Goal: Find specific fact: Find specific fact

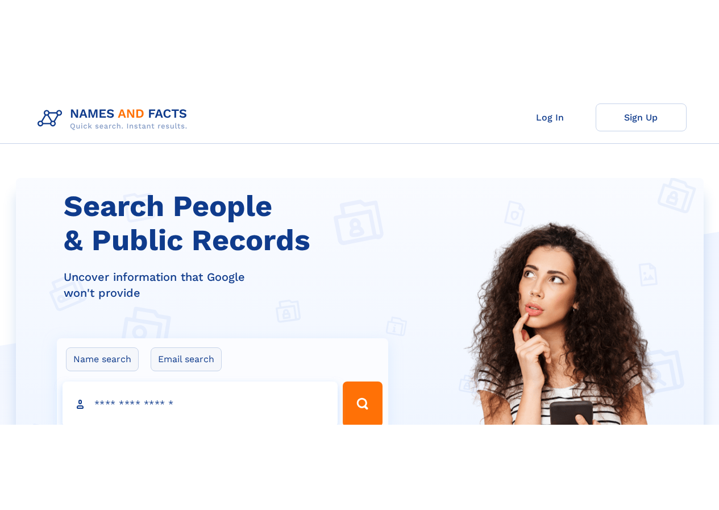
scroll to position [2, 0]
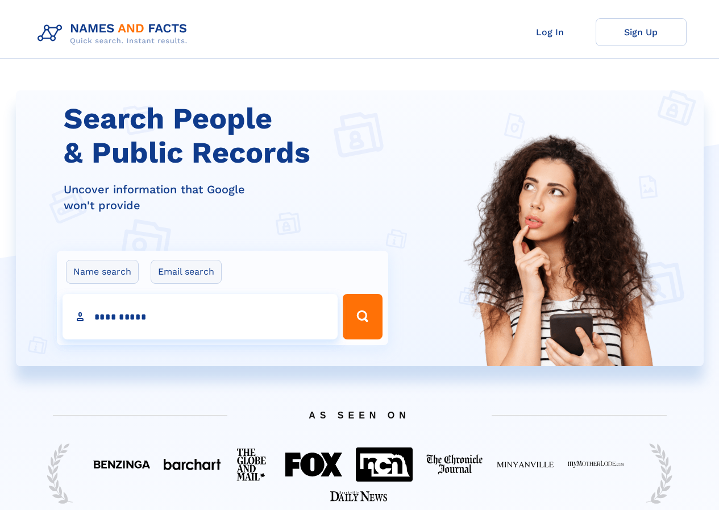
type input "**********"
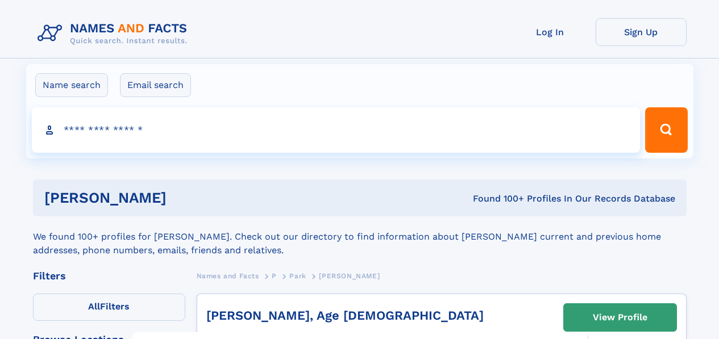
click input "**" at bounding box center [0, 0] width 0 height 0
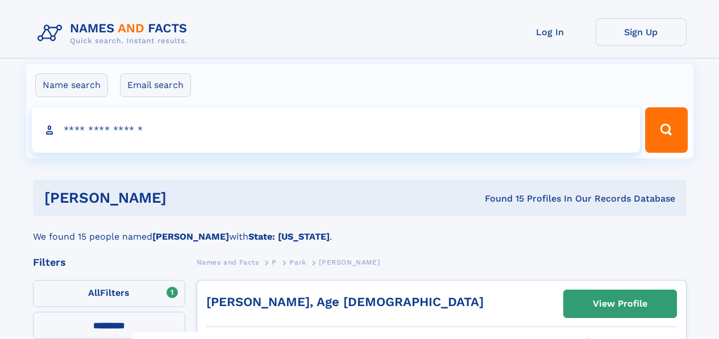
select select "**"
